Goal: Subscribe to service/newsletter

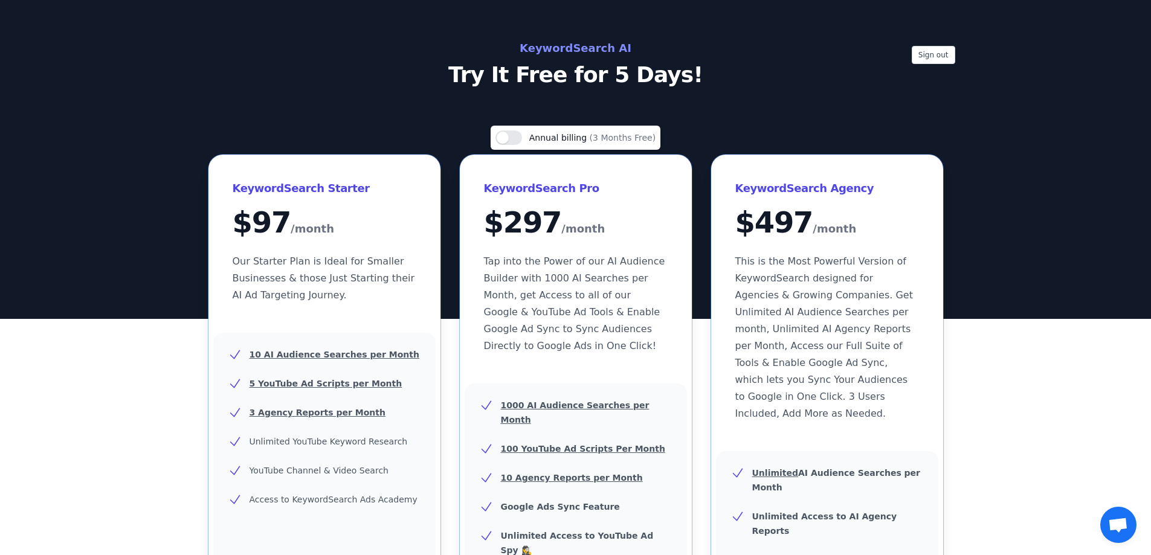
click at [568, 44] on h2 "KeywordSearch AI" at bounding box center [576, 48] width 542 height 19
click at [638, 50] on h2 "KeywordSearch AI" at bounding box center [576, 48] width 542 height 19
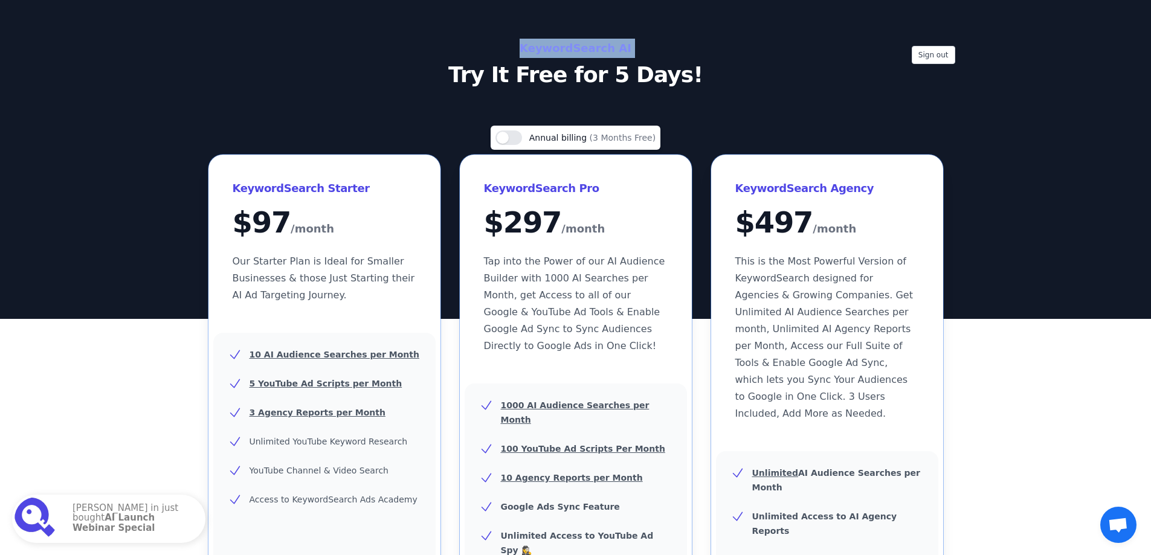
drag, startPoint x: 638, startPoint y: 50, endPoint x: 508, endPoint y: 52, distance: 130.0
click at [508, 52] on h2 "KeywordSearch AI" at bounding box center [576, 48] width 542 height 19
click at [557, 48] on h2 "KeywordSearch AI" at bounding box center [576, 48] width 542 height 19
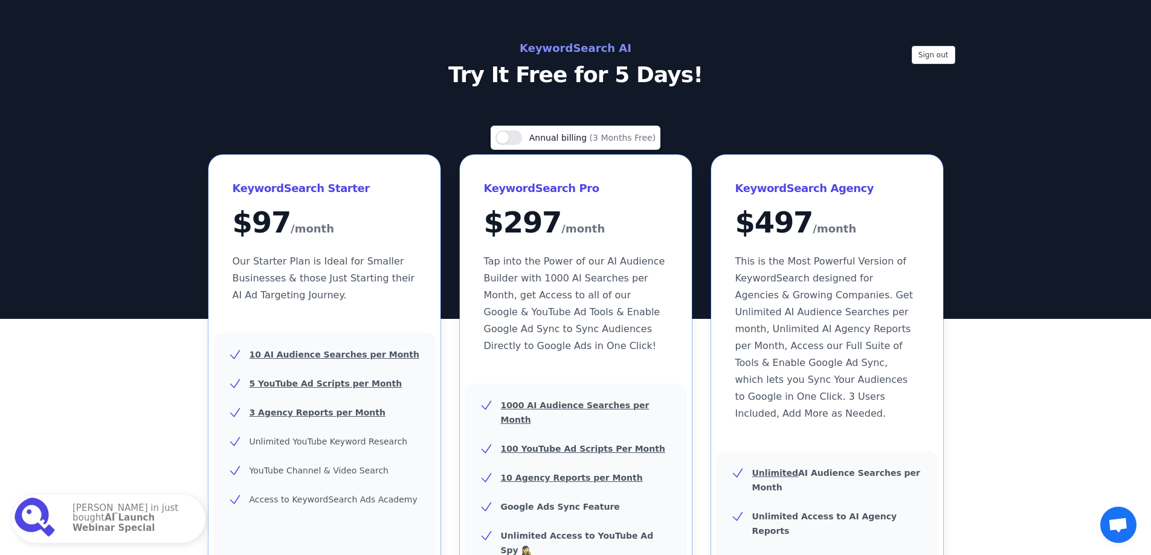
click at [540, 80] on p "Try It Free for 5 Days!" at bounding box center [576, 75] width 542 height 24
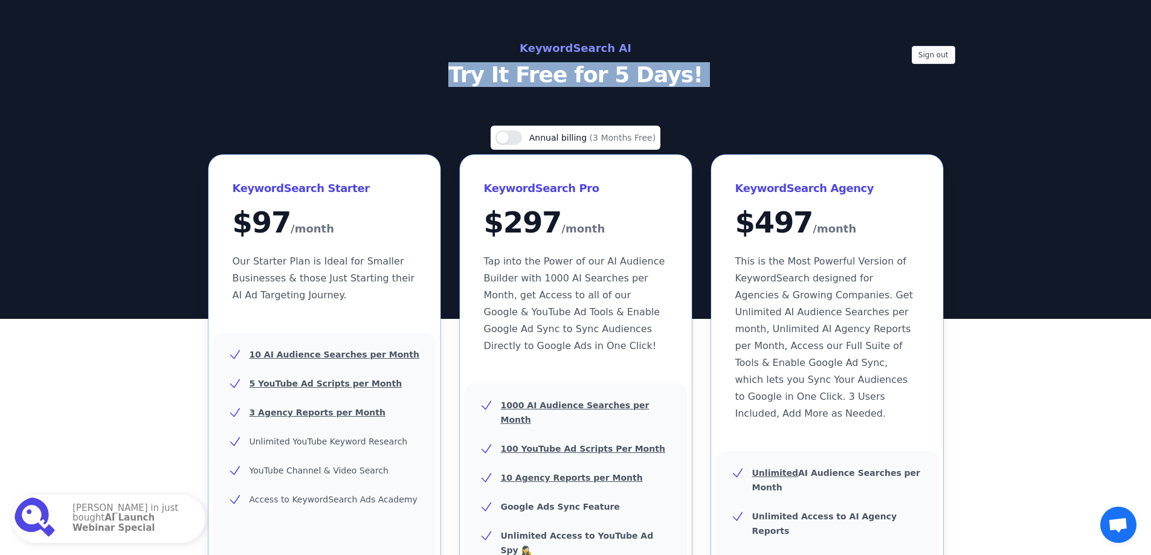
click at [844, 107] on div "Sign out KeywordSearch AI Try It Free for 5 Days!" at bounding box center [575, 159] width 1151 height 319
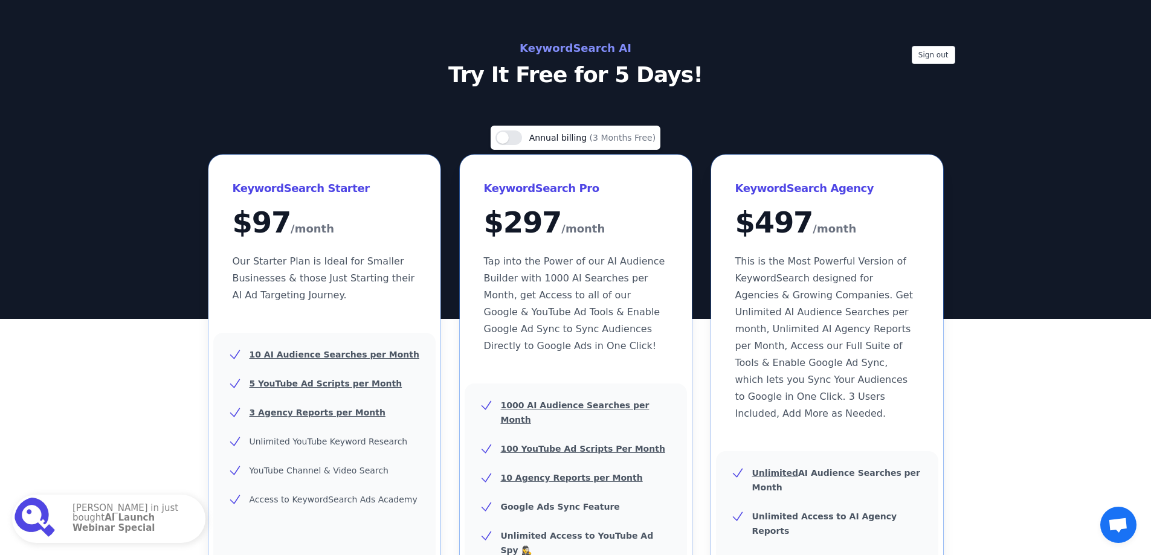
click at [513, 145] on div "Use setting Annual billing (3 Months Free)" at bounding box center [576, 138] width 170 height 24
click at [513, 138] on button "Use setting" at bounding box center [509, 138] width 27 height 15
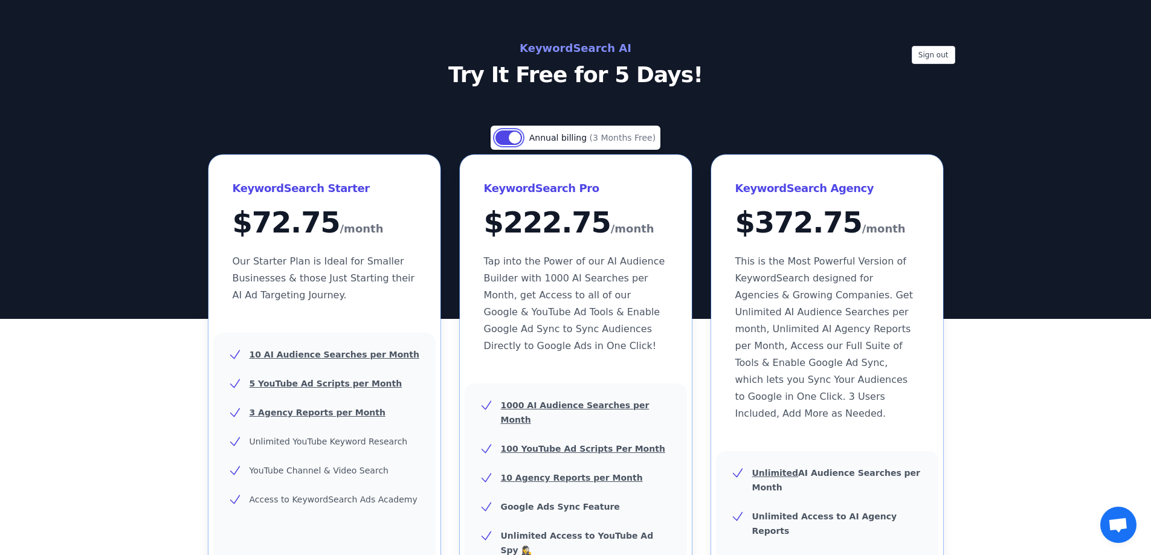
click at [513, 138] on button "Use setting" at bounding box center [509, 138] width 27 height 15
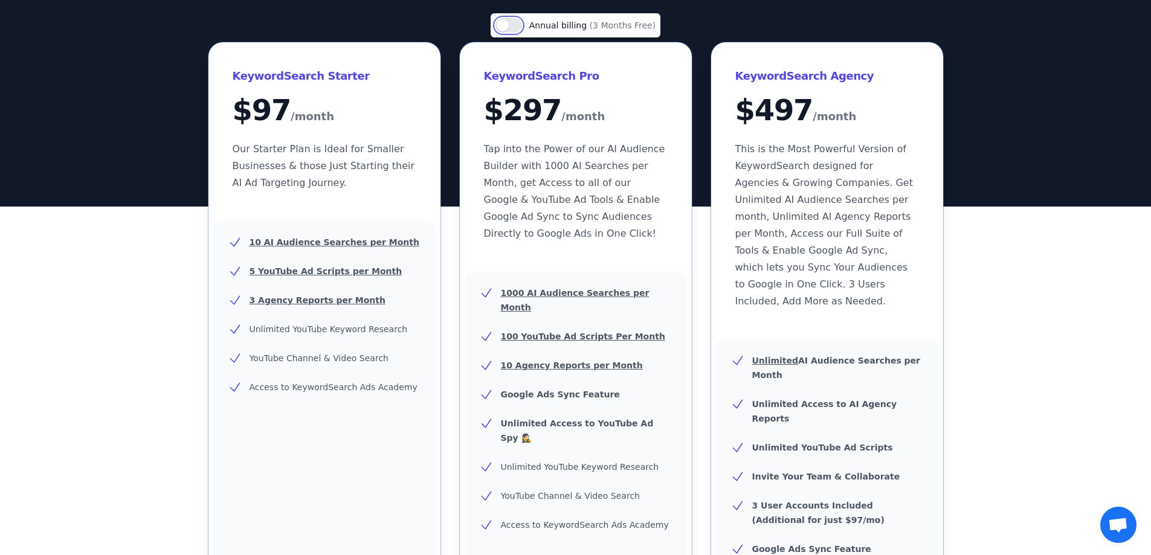
scroll to position [60, 0]
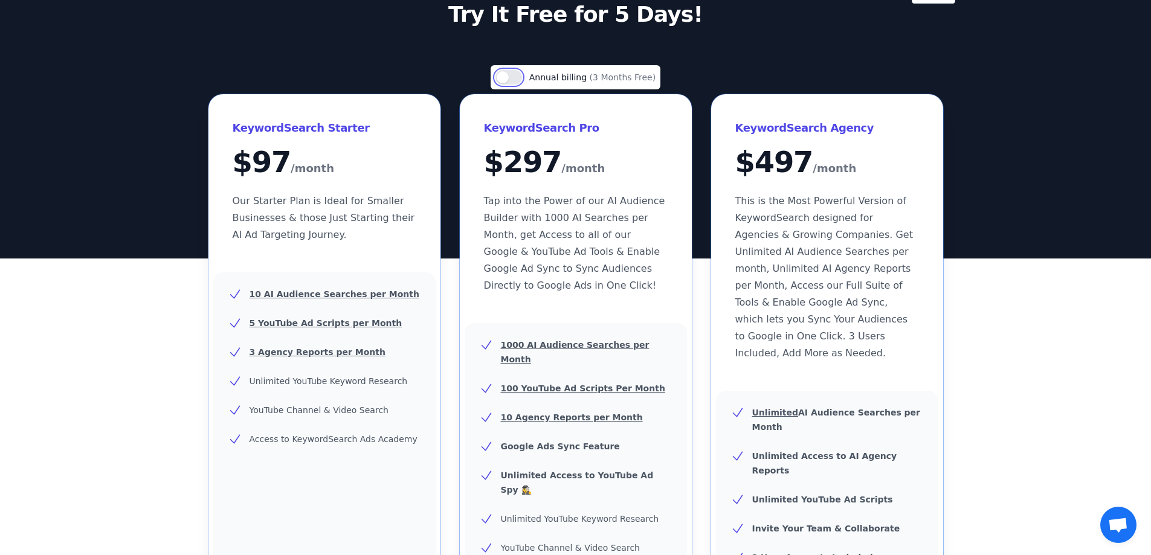
click at [513, 70] on button "Use setting" at bounding box center [509, 77] width 27 height 15
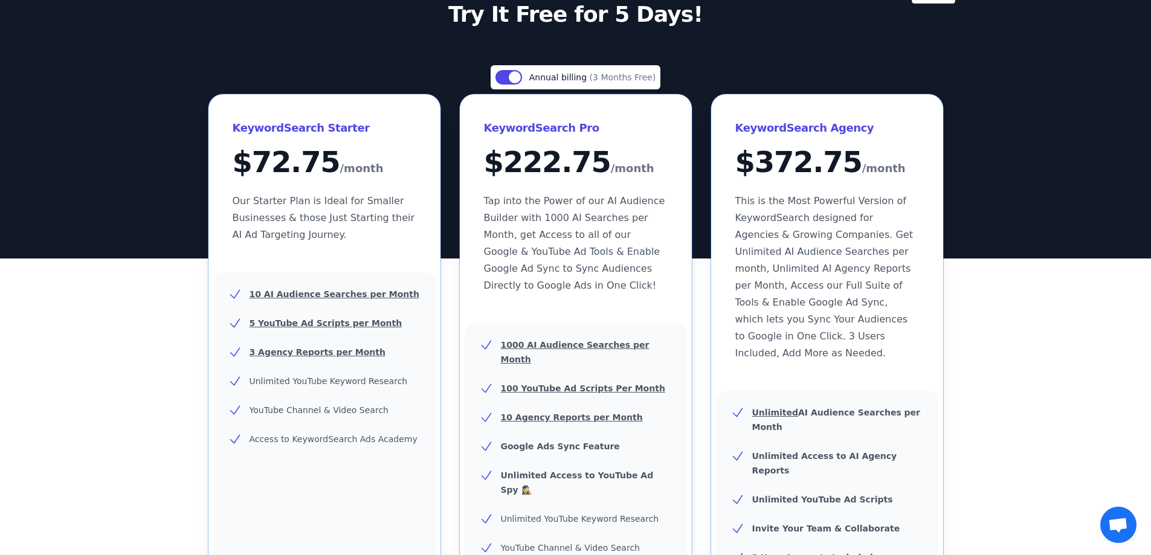
click at [516, 70] on div "Use setting Annual billing (3 Months Free)" at bounding box center [576, 77] width 170 height 24
click at [509, 76] on button "Use setting" at bounding box center [509, 77] width 27 height 15
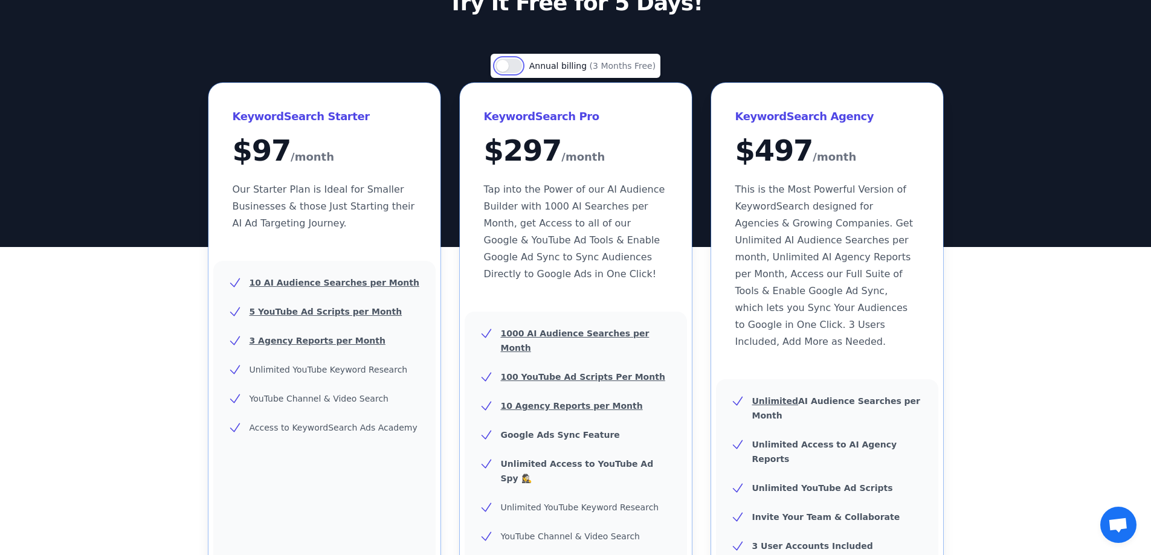
scroll to position [0, 0]
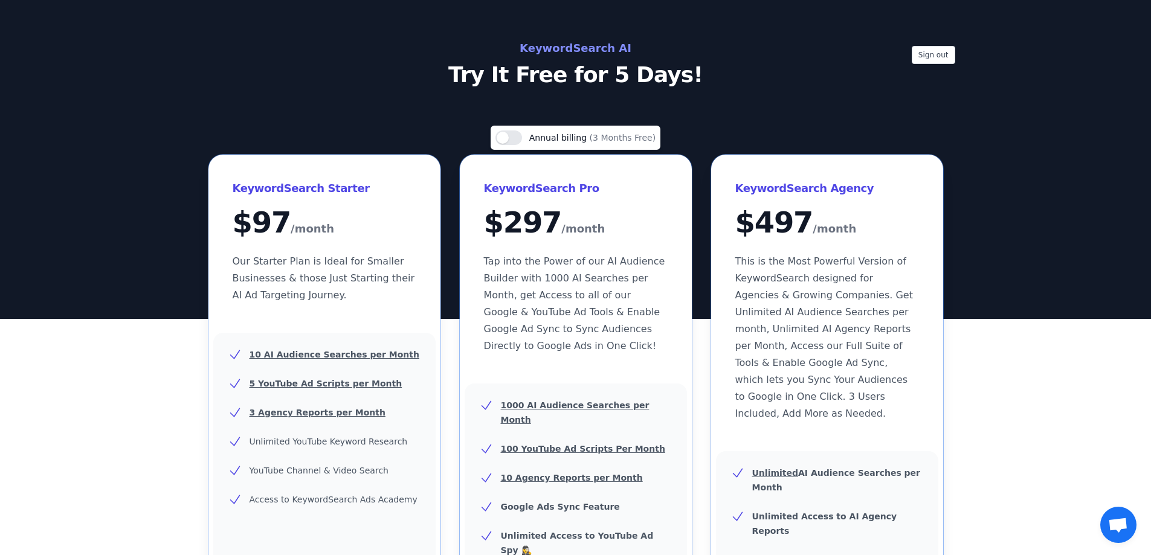
click at [540, 47] on h2 "KeywordSearch AI" at bounding box center [576, 48] width 542 height 19
drag, startPoint x: 540, startPoint y: 47, endPoint x: 479, endPoint y: 62, distance: 62.9
click at [540, 48] on h2 "KeywordSearch AI" at bounding box center [576, 48] width 542 height 19
click at [318, 67] on p "Try It Free for 5 Days!" at bounding box center [576, 75] width 542 height 24
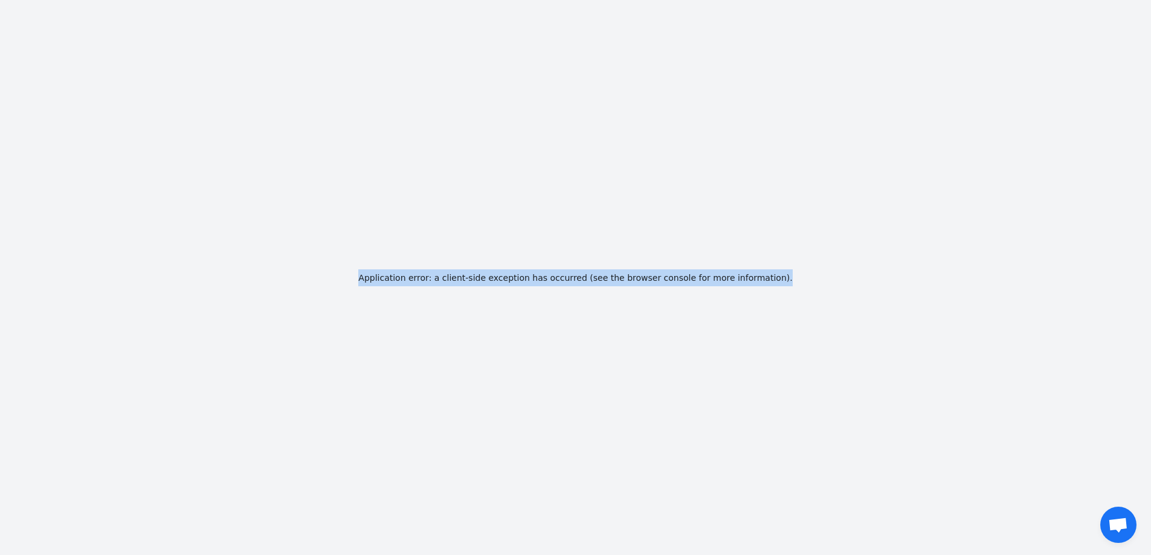
click at [473, 384] on div "Application error: a client-side exception has occurred (see the browser consol…" at bounding box center [575, 277] width 1151 height 555
